Goal: Task Accomplishment & Management: Use online tool/utility

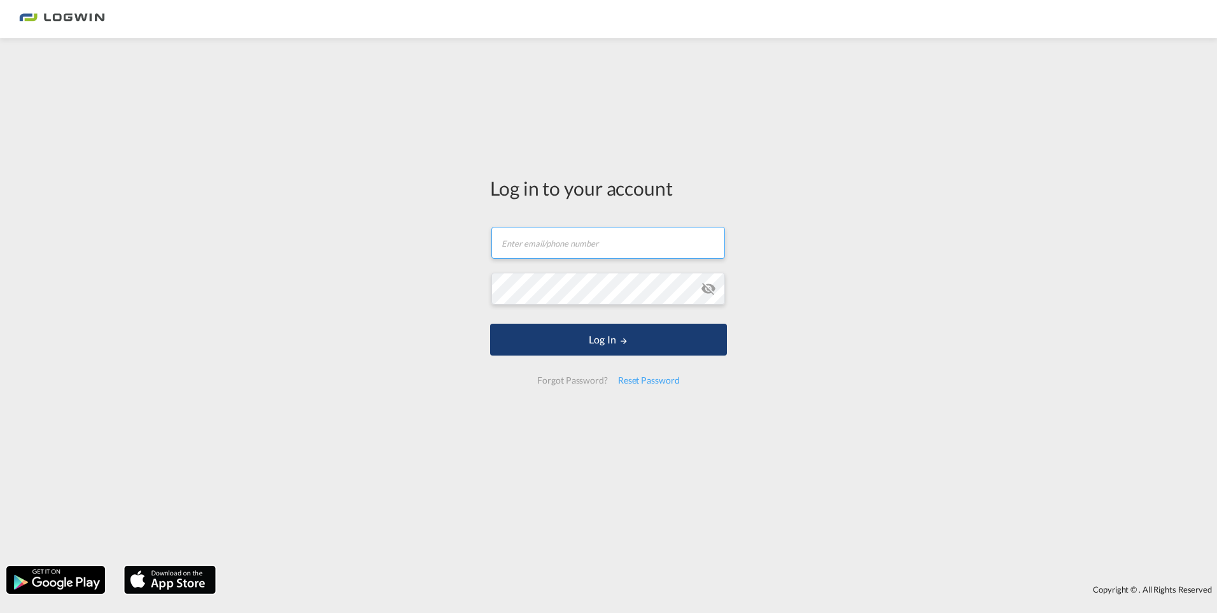
type input "[PERSON_NAME][EMAIL_ADDRESS][DOMAIN_NAME]"
click at [574, 341] on button "Log In" at bounding box center [608, 339] width 237 height 32
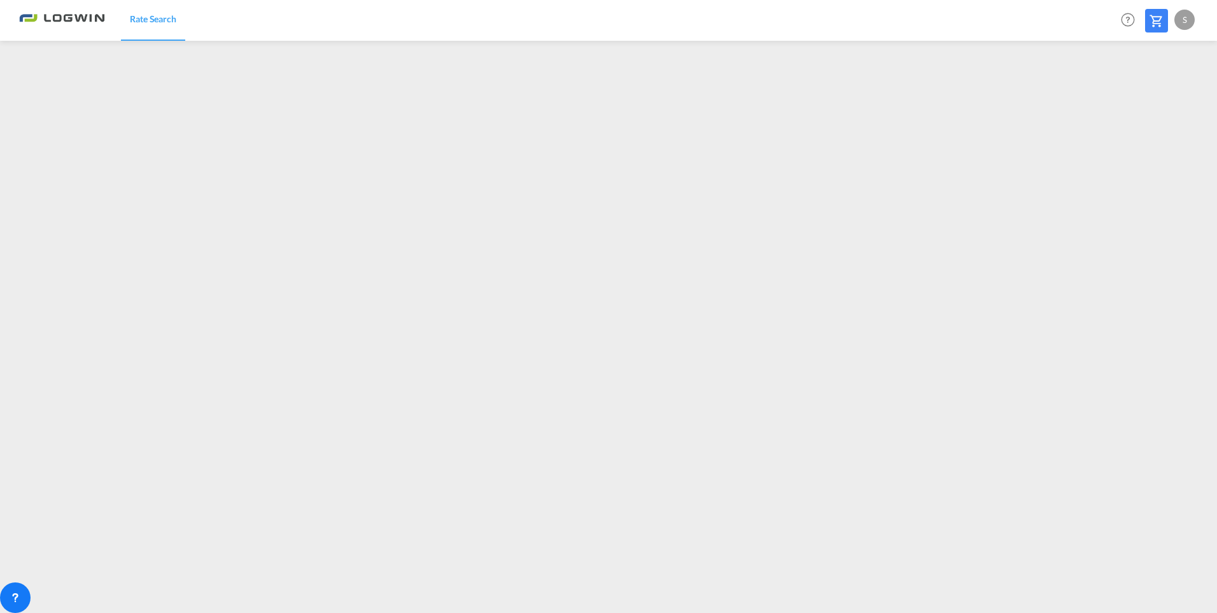
click at [1188, 12] on div "S" at bounding box center [1185, 20] width 20 height 20
click at [1153, 97] on button "Logout" at bounding box center [1170, 97] width 83 height 25
